Goal: Information Seeking & Learning: Learn about a topic

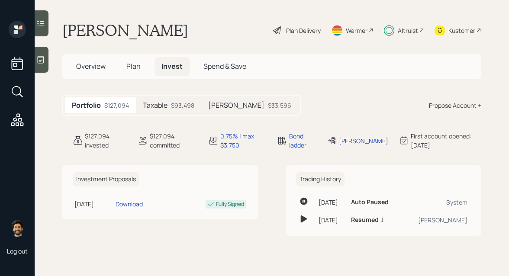
click at [158, 102] on h5 "Taxable" at bounding box center [155, 105] width 25 height 8
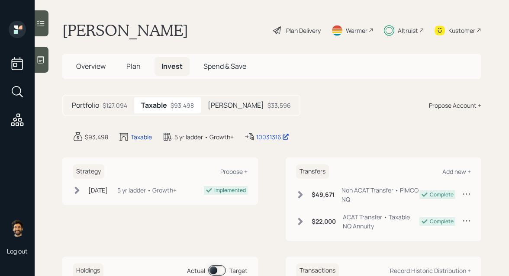
click at [226, 111] on div "Beni IRA $33,596" at bounding box center [249, 105] width 97 height 16
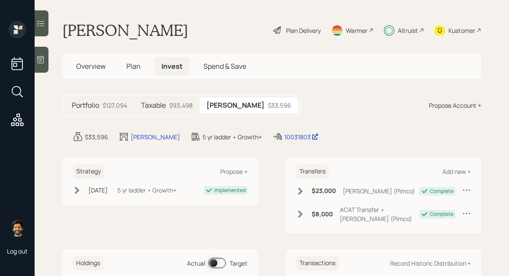
click at [132, 68] on span "Plan" at bounding box center [133, 66] width 14 height 10
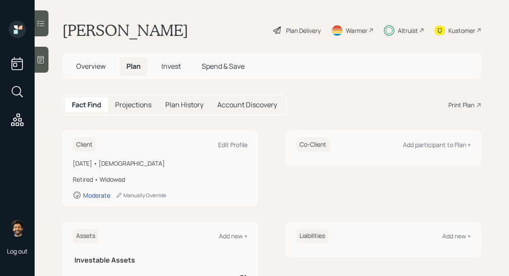
click at [224, 71] on h5 "Spend & Save" at bounding box center [223, 66] width 57 height 19
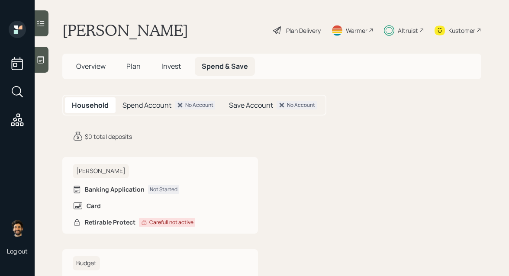
click at [175, 61] on h5 "Invest" at bounding box center [170, 66] width 33 height 19
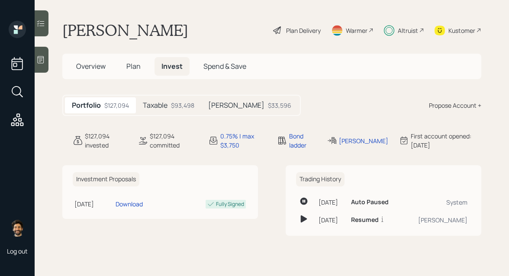
click at [193, 107] on div "$93,498" at bounding box center [182, 105] width 23 height 9
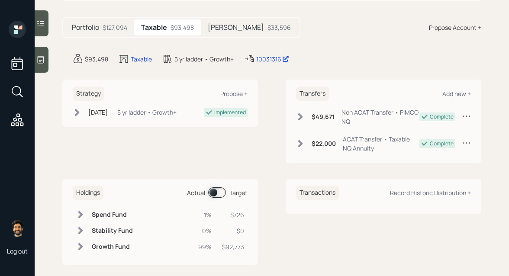
click at [214, 28] on h5 "Beni IRA" at bounding box center [236, 27] width 56 height 8
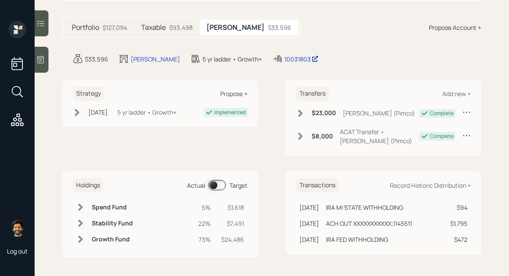
scroll to position [80, 0]
